Goal: Information Seeking & Learning: Learn about a topic

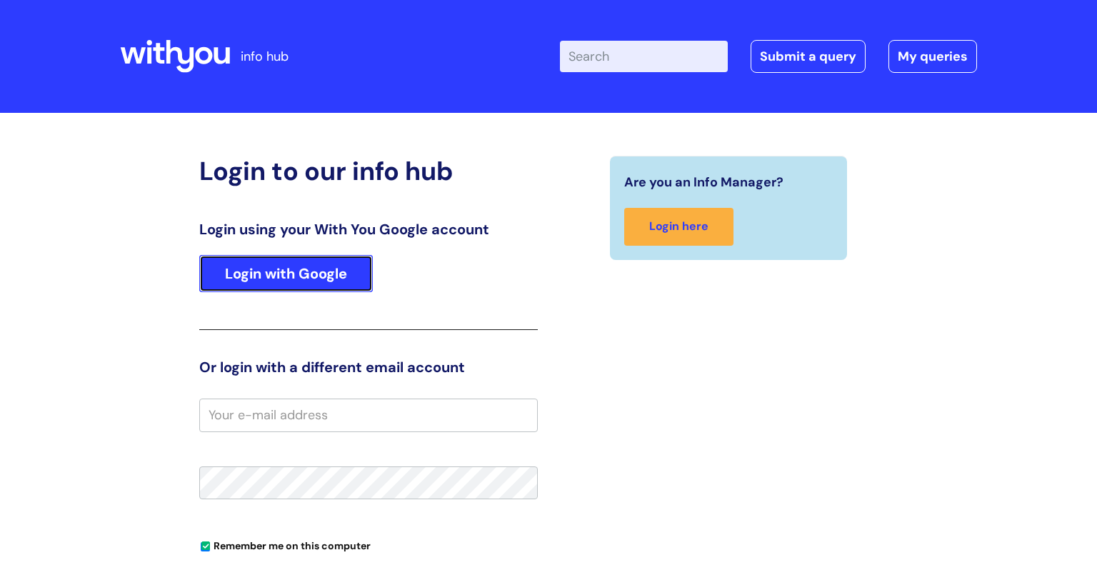
click at [275, 270] on link "Login with Google" at bounding box center [285, 273] width 173 height 37
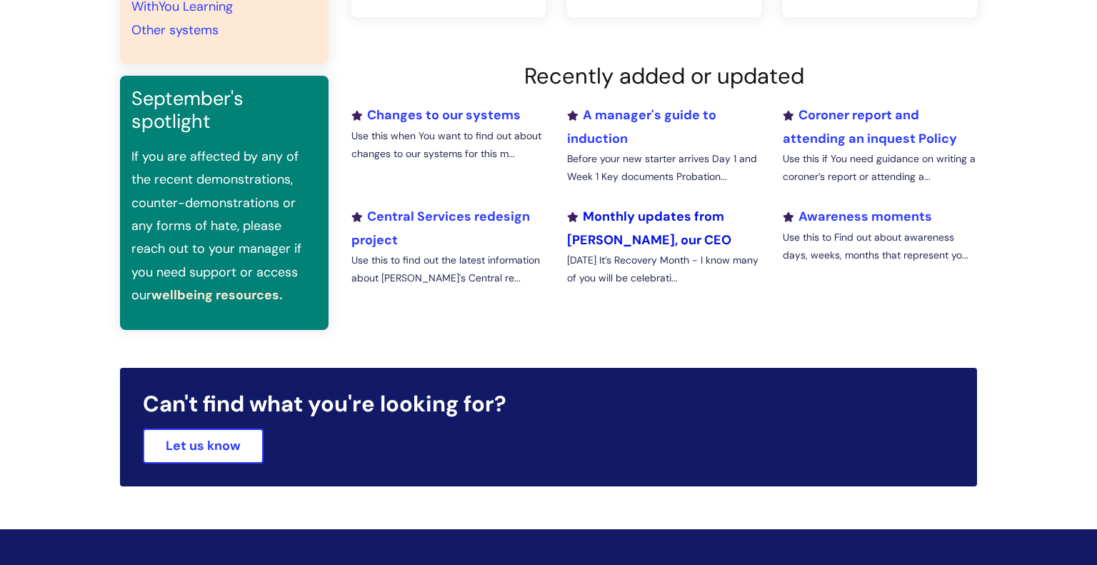
scroll to position [478, 0]
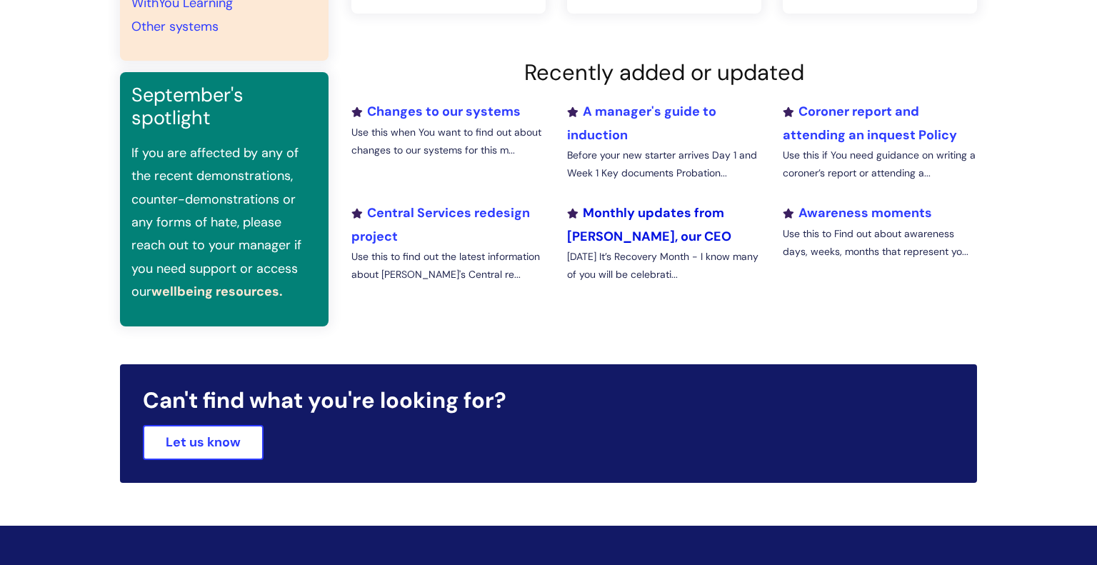
click at [614, 214] on link "Monthly updates from Simon, our CEO" at bounding box center [649, 224] width 164 height 40
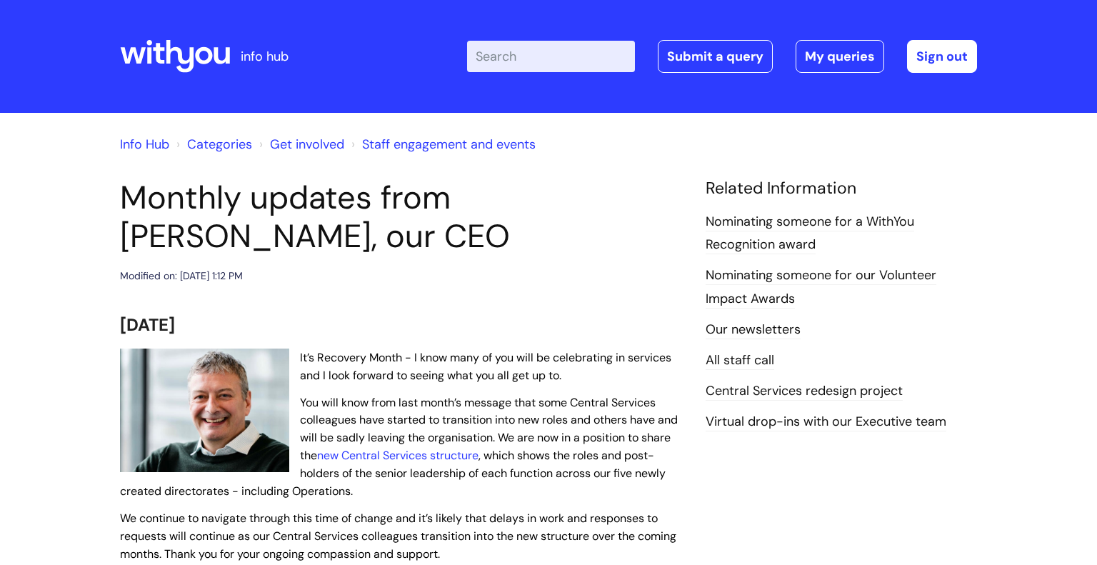
click at [218, 147] on link "Categories" at bounding box center [219, 144] width 65 height 17
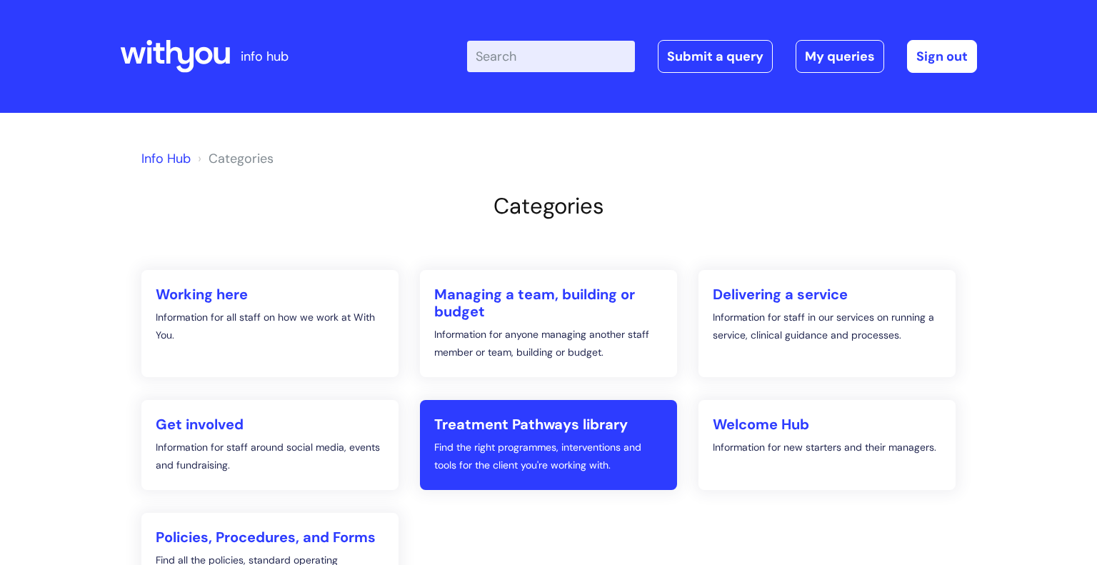
click at [490, 443] on p "Find the right programmes, interventions and tools for the client you're workin…" at bounding box center [548, 456] width 228 height 36
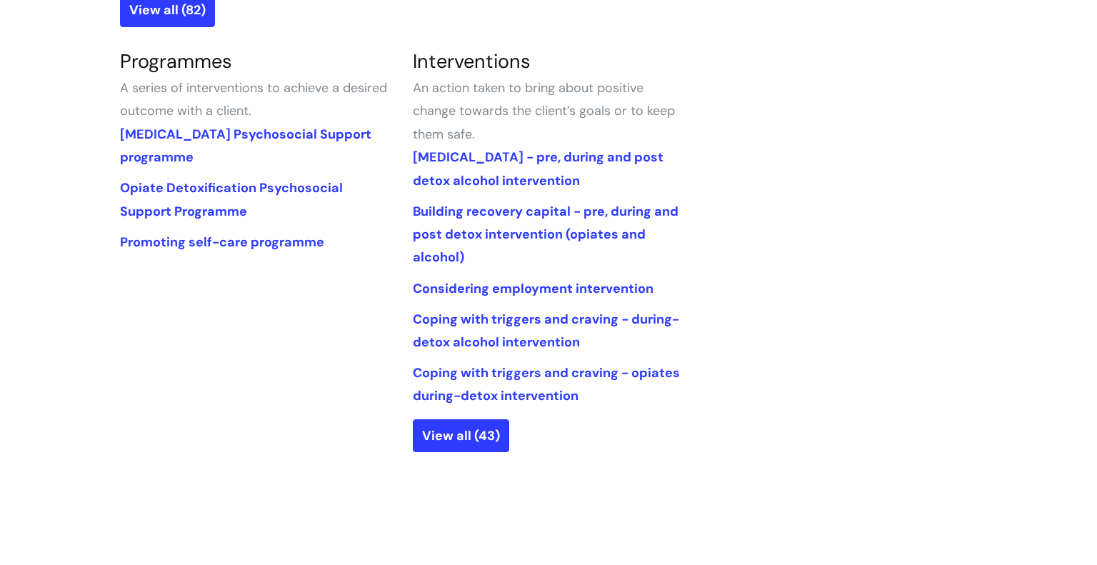
scroll to position [664, 0]
click at [534, 378] on link "Coping with triggers and craving - opiates during-detox intervention" at bounding box center [546, 383] width 267 height 40
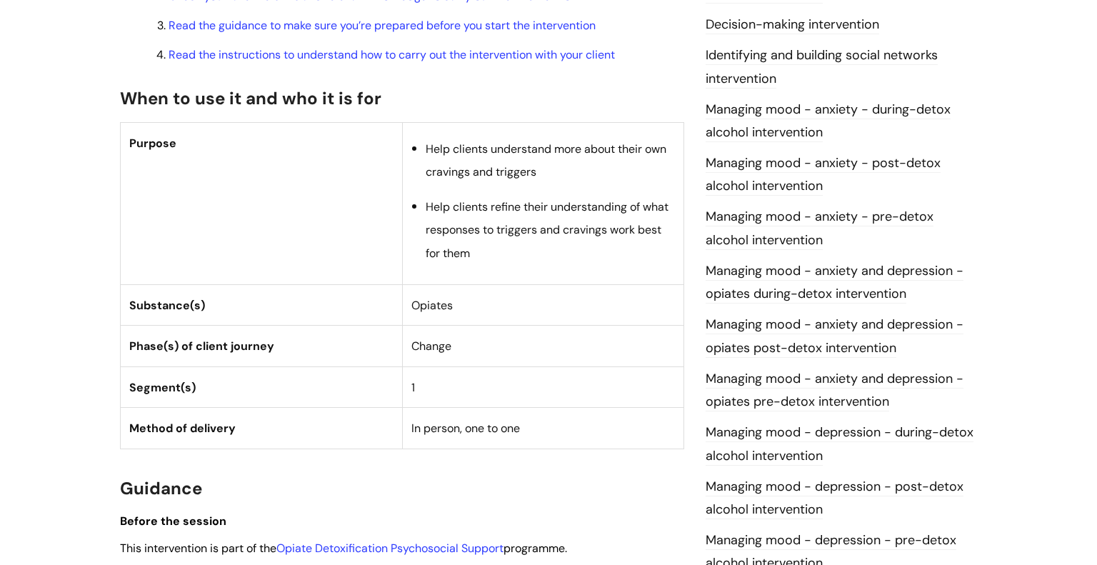
scroll to position [614, 0]
